Goal: Transaction & Acquisition: Purchase product/service

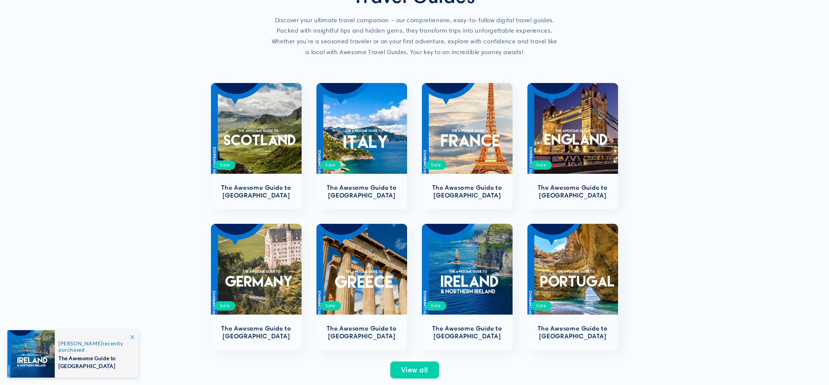
scroll to position [106, 0]
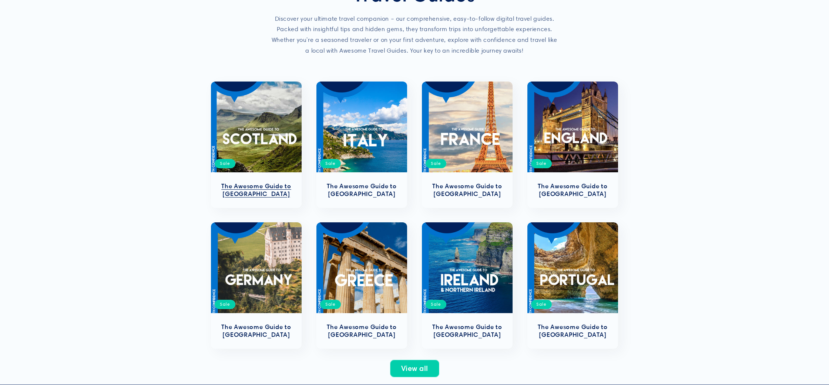
click at [261, 182] on link "The Awesome Guide to [GEOGRAPHIC_DATA]" at bounding box center [256, 190] width 76 height 16
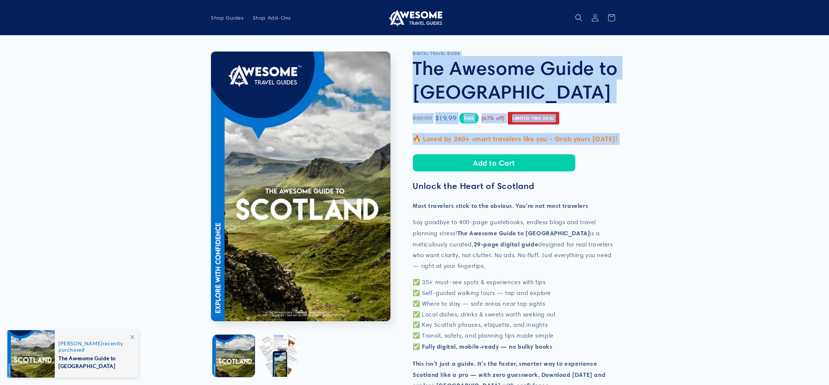
drag, startPoint x: 411, startPoint y: 54, endPoint x: 648, endPoint y: 146, distance: 254.7
click at [648, 146] on product-info "Skip to product information Open media 1 in modal Open media 2 in modal 1 / of …" at bounding box center [414, 285] width 829 height 500
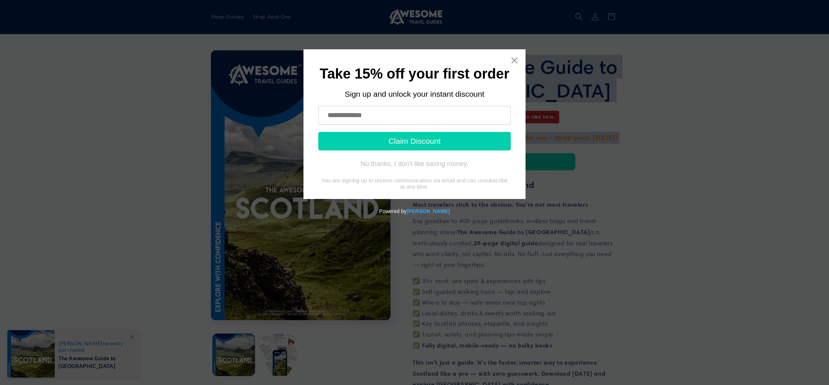
click at [514, 65] on div "Take 15% off your first order Sign up and unlock your instant discount Claim Di…" at bounding box center [414, 124] width 222 height 150
click at [513, 62] on icon "Close widget" at bounding box center [514, 60] width 7 height 7
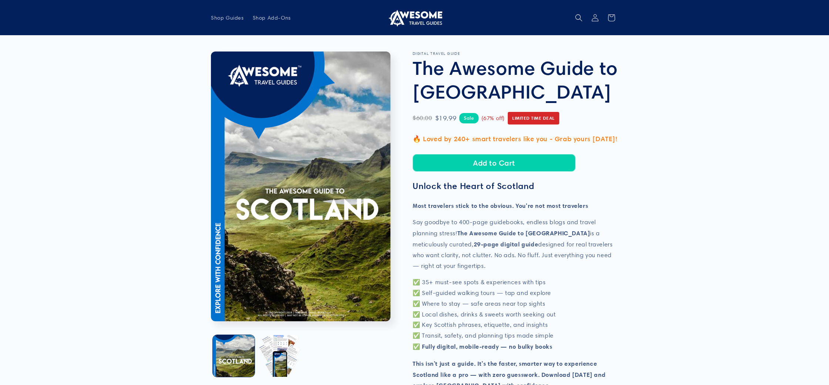
click at [549, 269] on p "Say goodbye to 400-page guidebooks, endless blogs and travel planning stress! T…" at bounding box center [515, 244] width 205 height 54
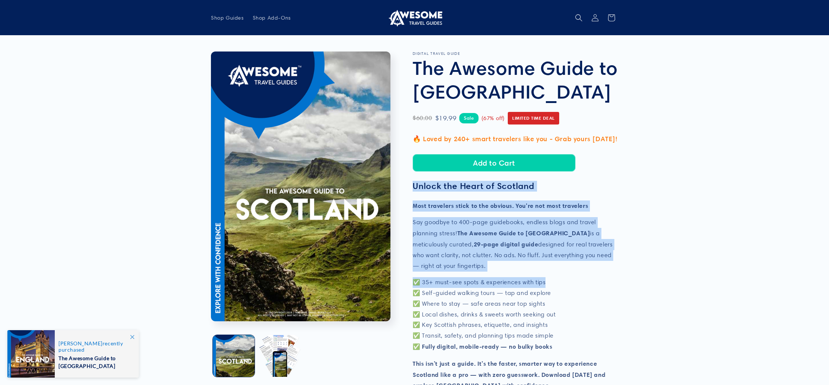
drag, startPoint x: 415, startPoint y: 186, endPoint x: 581, endPoint y: 285, distance: 194.2
click at [581, 285] on div "Unlock the Heart of Scotland Most travelers stick to the obvious. You're not mo…" at bounding box center [515, 286] width 205 height 210
click at [581, 285] on p "✅ 35+ must-see spots & experiences with tips ✅ Self-guided walking tours — tap …" at bounding box center [515, 314] width 205 height 75
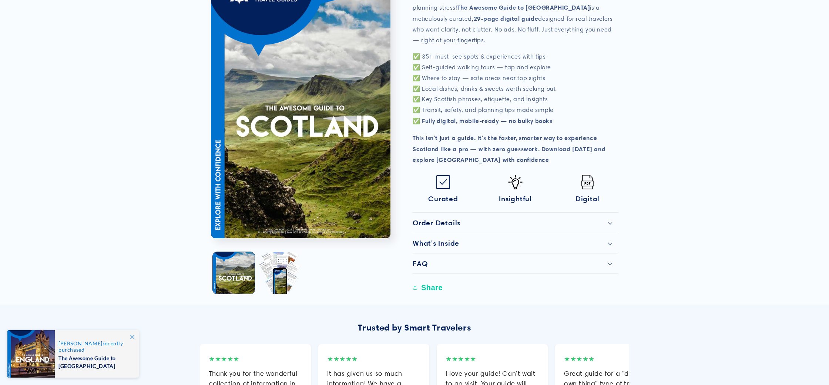
scroll to position [232, 0]
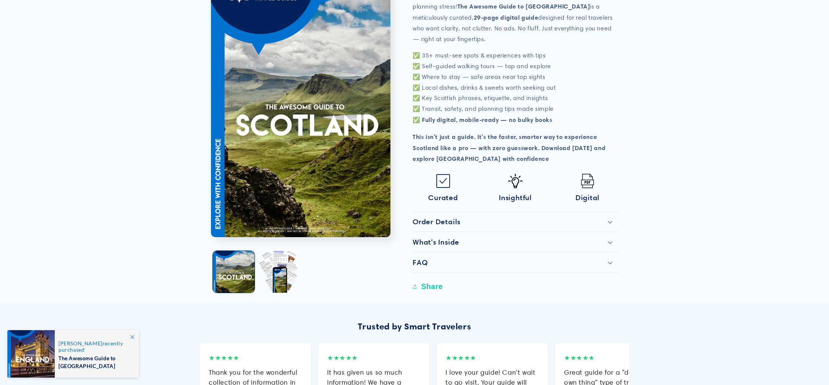
click at [440, 181] on icon at bounding box center [443, 181] width 14 height 14
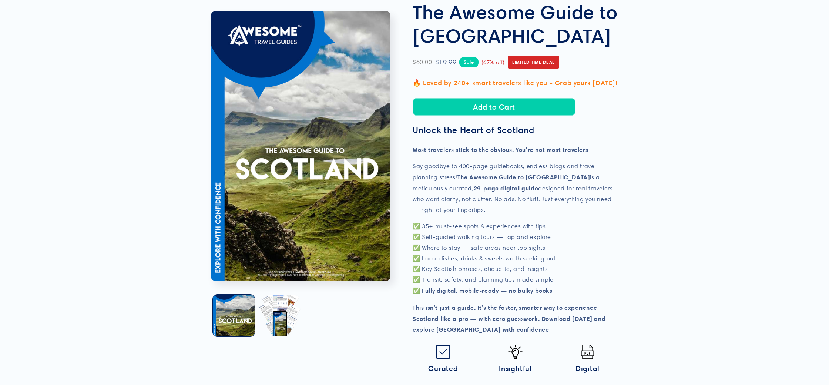
scroll to position [0, 0]
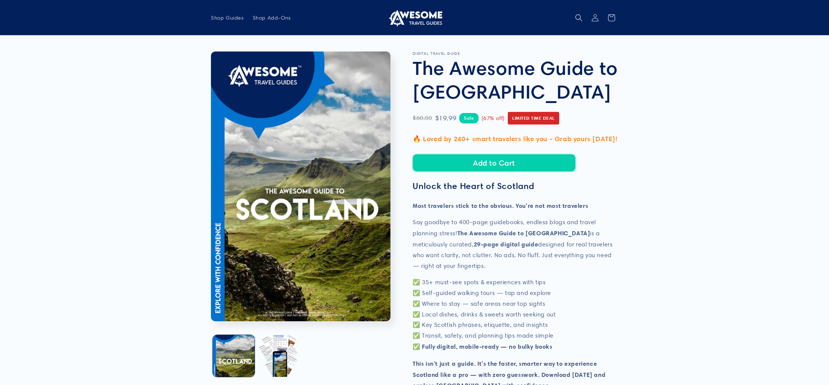
click at [505, 167] on button "Add to Cart" at bounding box center [494, 162] width 163 height 17
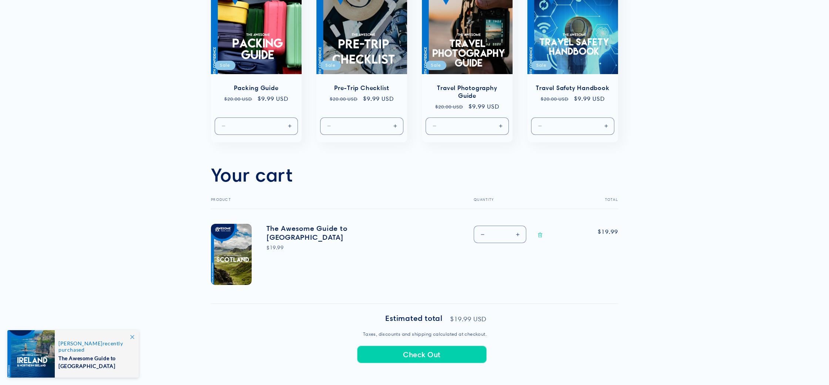
scroll to position [279, 0]
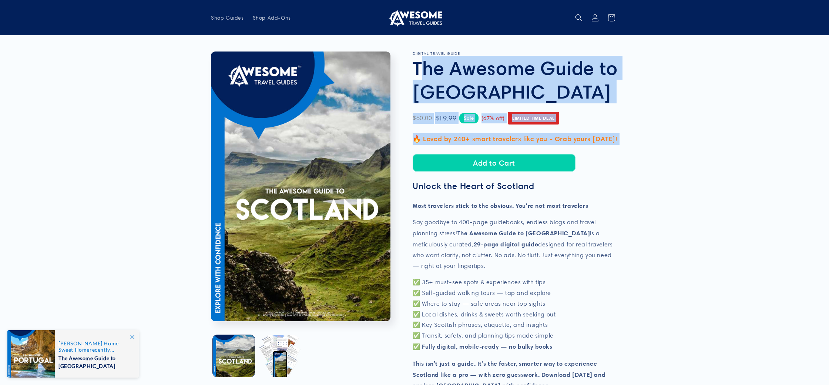
drag, startPoint x: 477, startPoint y: 150, endPoint x: 418, endPoint y: 62, distance: 105.6
click at [418, 62] on section "DIGITAL TRAVEL GUIDE The Awesome Guide to Scotland The Awesome Guide to Scotlan…" at bounding box center [515, 285] width 205 height 469
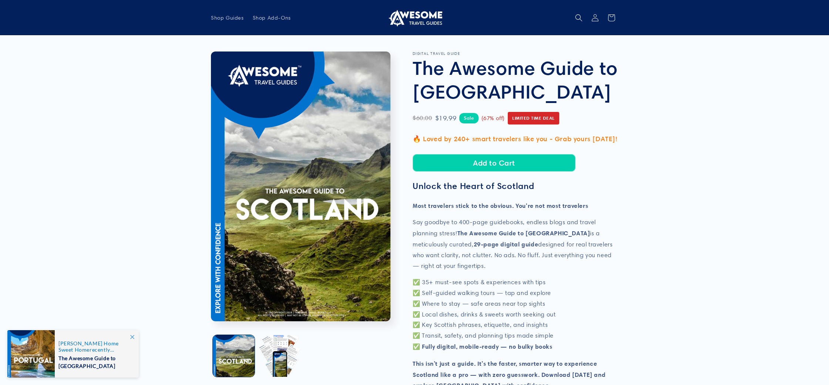
click at [409, 53] on div "DIGITAL TRAVEL GUIDE The Awesome Guide to Scotland The Awesome Guide to Scotlan…" at bounding box center [506, 288] width 224 height 475
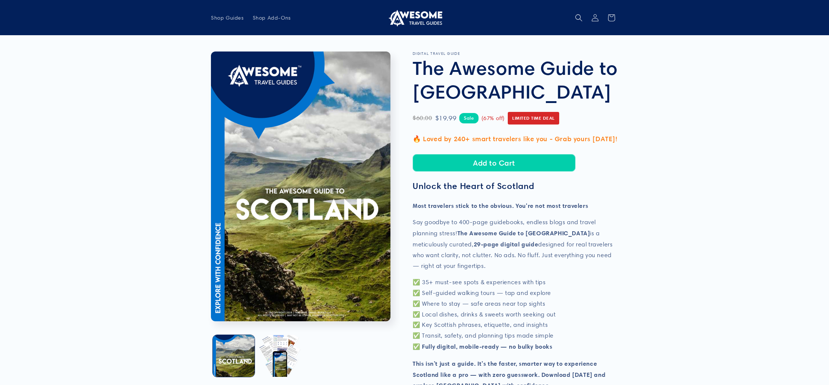
scroll to position [0, 0]
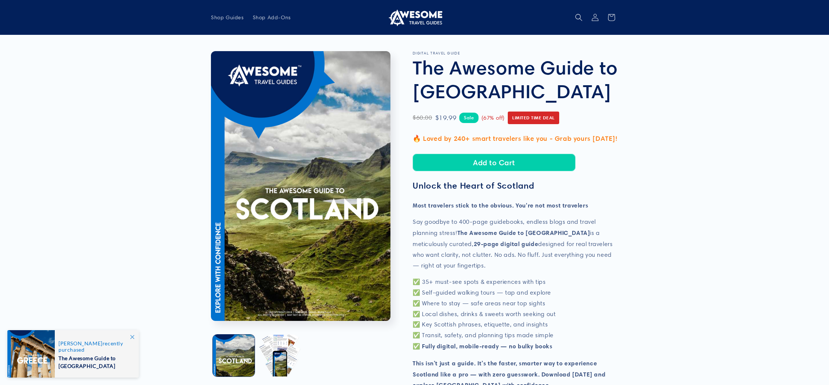
click at [133, 338] on icon at bounding box center [132, 337] width 4 height 4
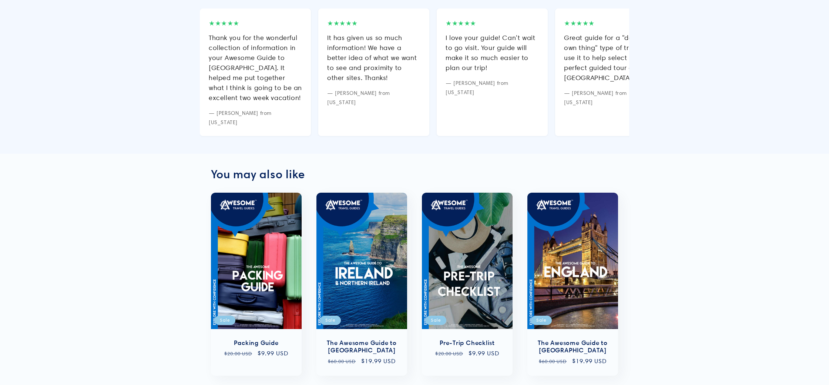
scroll to position [0, 0]
